Goal: Task Accomplishment & Management: Use online tool/utility

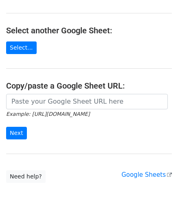
scroll to position [81, 0]
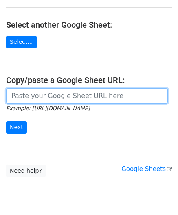
click at [37, 92] on input "url" at bounding box center [86, 95] width 161 height 15
paste input "https://docs.google.com/spreadsheets/d/1S-KbIrorauVs63mwNZcmayeTZnfTTU3Y1GmWTz1…"
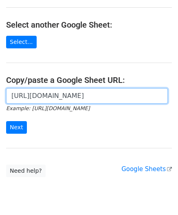
scroll to position [0, 180]
type input "https://docs.google.com/spreadsheets/d/1S-KbIrorauVs63mwNZcmayeTZnfTTU3Y1GmWTz1…"
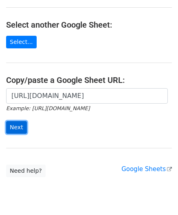
click at [20, 126] on input "Next" at bounding box center [16, 127] width 21 height 13
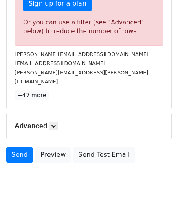
scroll to position [273, 0]
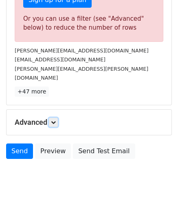
drag, startPoint x: 57, startPoint y: 111, endPoint x: 66, endPoint y: 117, distance: 11.2
click at [56, 120] on icon at bounding box center [53, 122] width 5 height 5
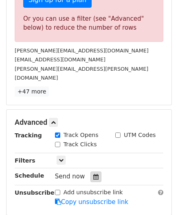
click at [93, 174] on icon at bounding box center [95, 177] width 5 height 6
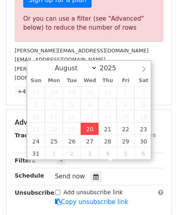
type input "[DATE] 12:00"
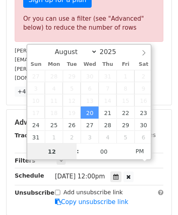
paste input "5"
type input "5"
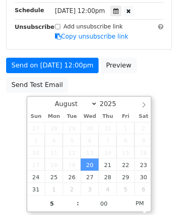
type input "[DATE] 17:00"
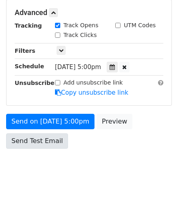
scroll to position [373, 0]
